Goal: Information Seeking & Learning: Understand process/instructions

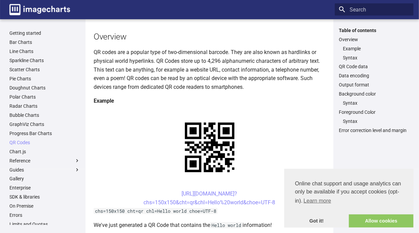
scroll to position [64, 0]
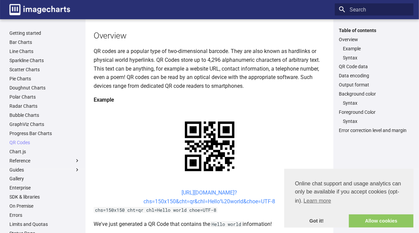
click at [177, 189] on link "[URL][DOMAIN_NAME]? chs=150x150&cht=qr&chl=Hello%20world&choe=UTF-8" at bounding box center [210, 196] width 132 height 15
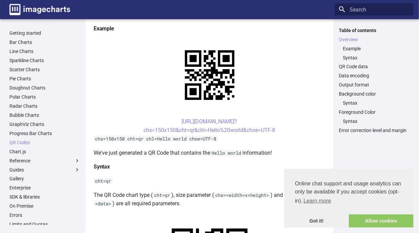
scroll to position [137, 0]
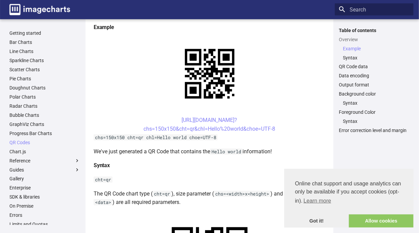
click at [164, 119] on center "[URL][DOMAIN_NAME]? chs=150x150&cht=qr&chl=Hello%20world&choe=UTF-8" at bounding box center [210, 124] width 232 height 17
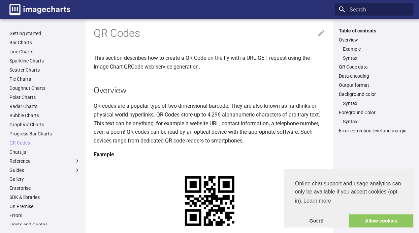
scroll to position [0, 0]
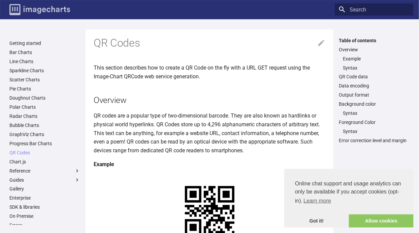
click at [32, 8] on img "Image-Charts documentation" at bounding box center [39, 9] width 61 height 11
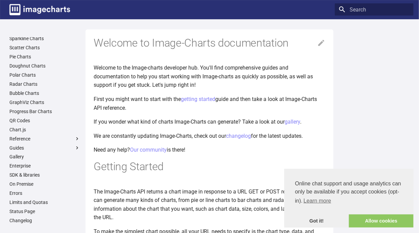
scroll to position [33, 0]
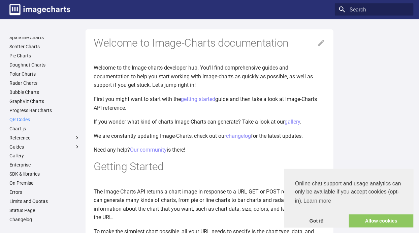
click at [20, 120] on link "QR Codes" at bounding box center [44, 119] width 71 height 6
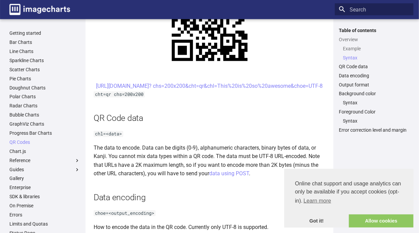
scroll to position [379, 0]
click at [315, 228] on link "Got it!" at bounding box center [317, 220] width 65 height 13
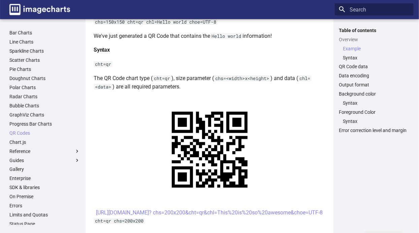
scroll to position [0, 0]
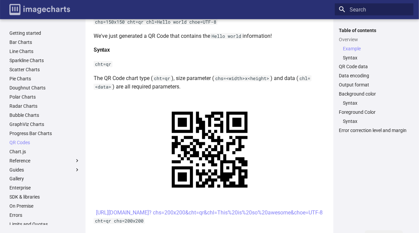
click at [16, 11] on img "Image-Charts documentation" at bounding box center [39, 9] width 61 height 11
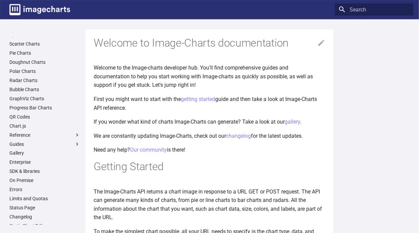
scroll to position [40, 0]
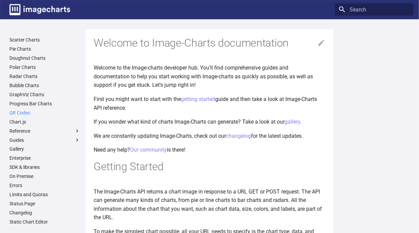
click at [17, 111] on link "QR Codes" at bounding box center [44, 113] width 71 height 6
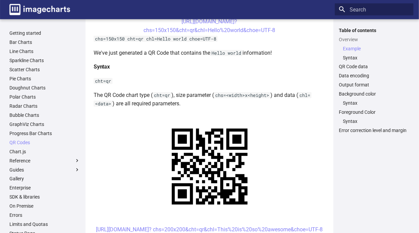
scroll to position [236, 0]
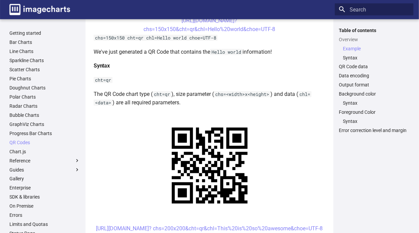
click at [109, 231] on center "[URL][DOMAIN_NAME]? chs=200x200&cht=qr&chl=This%20is%20so%20awesome&choe=UTF-8" at bounding box center [210, 228] width 232 height 9
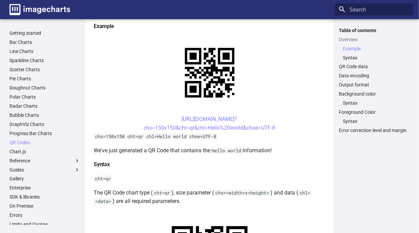
scroll to position [138, 0]
